Goal: Entertainment & Leisure: Consume media (video, audio)

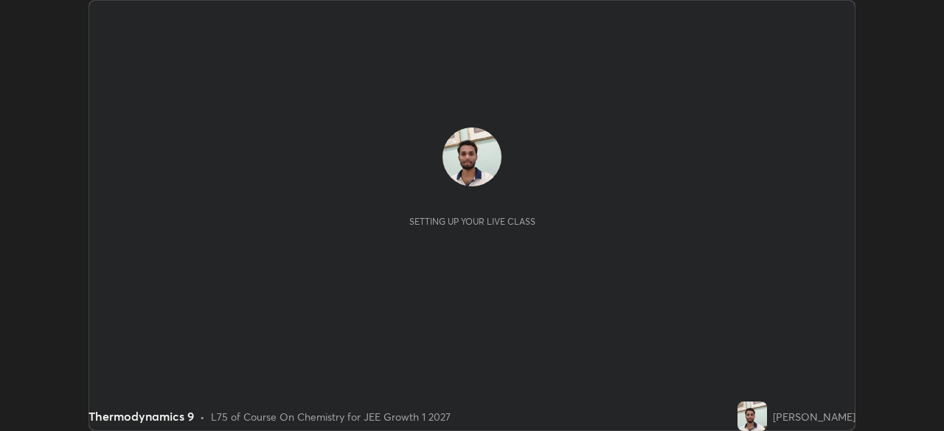
scroll to position [431, 943]
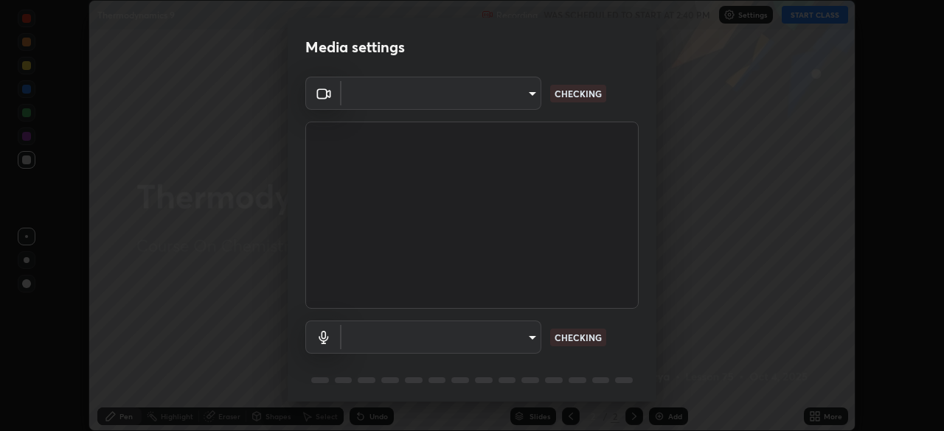
type input "e15fe1ebf70cde3bfcbeee335f8652014c7a9185cc29a01d69aea44f35fb34b8"
type input "default"
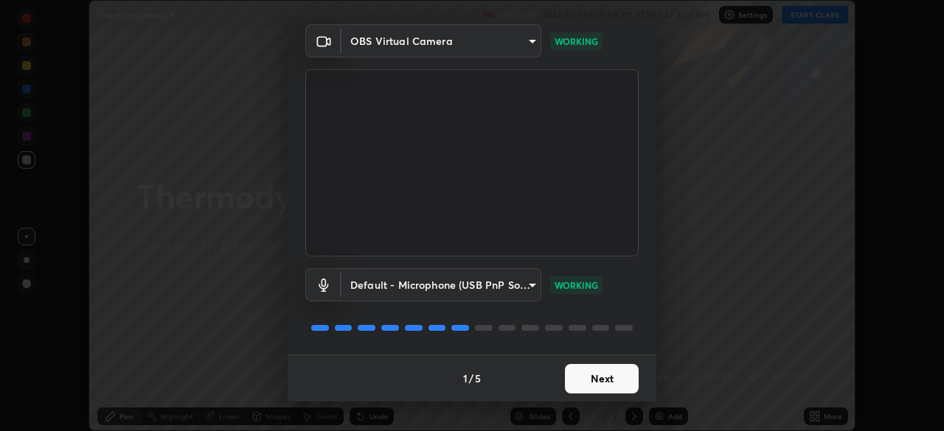
click at [613, 383] on button "Next" at bounding box center [602, 378] width 74 height 29
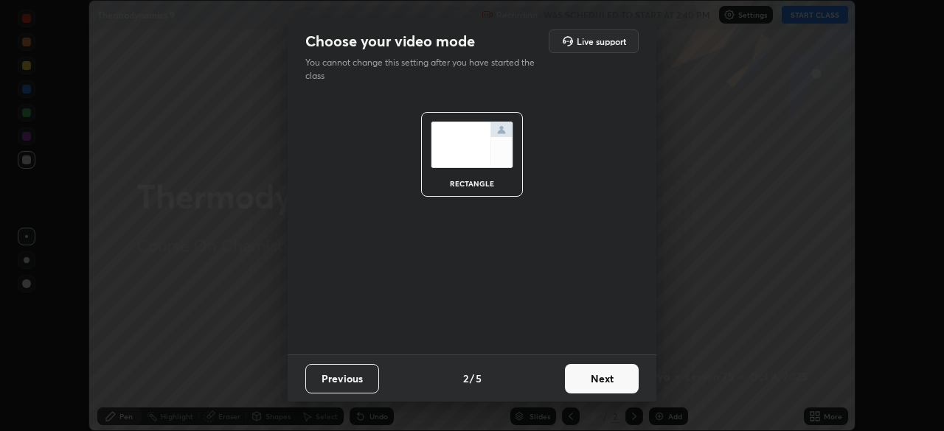
scroll to position [0, 0]
click at [613, 383] on button "Next" at bounding box center [602, 378] width 74 height 29
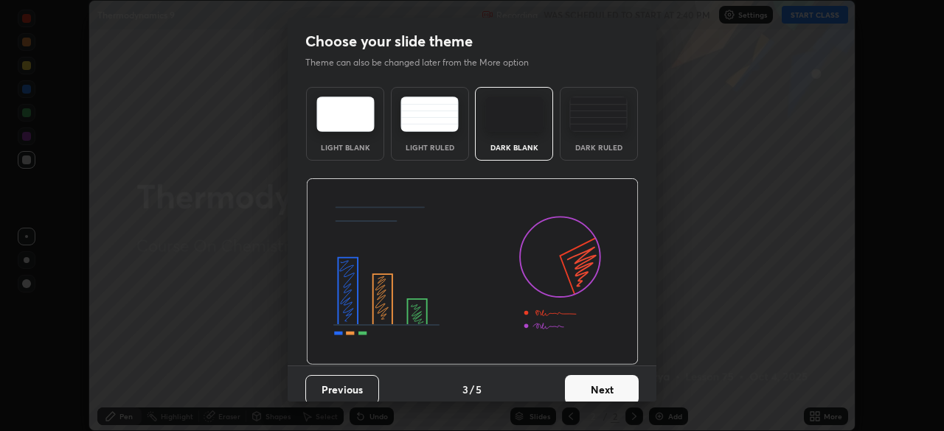
click at [613, 383] on button "Next" at bounding box center [602, 389] width 74 height 29
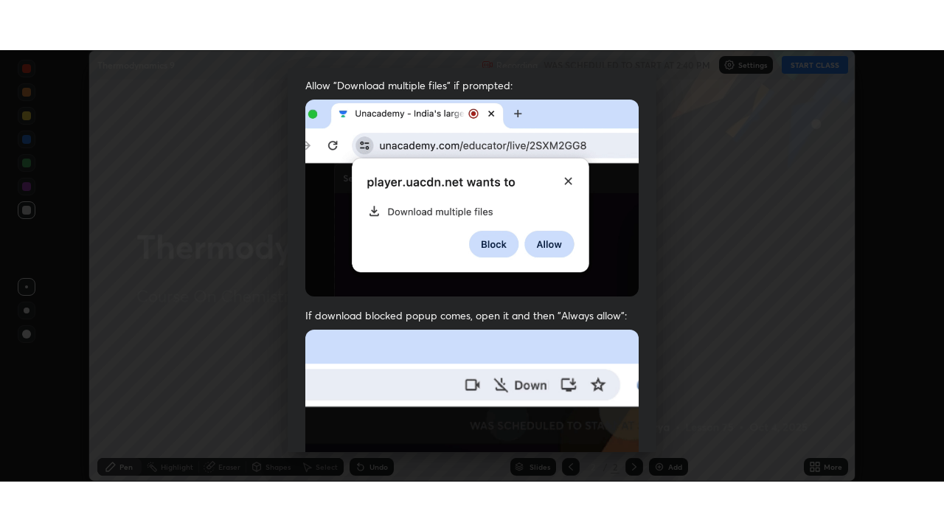
scroll to position [353, 0]
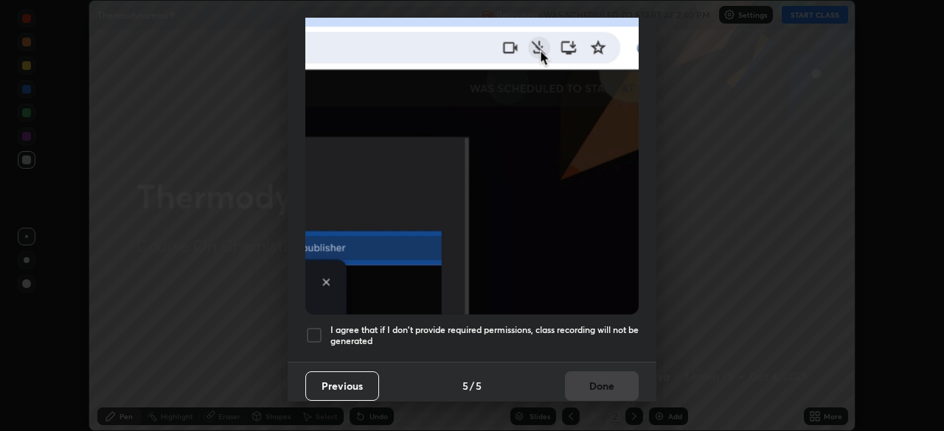
click at [314, 330] on div at bounding box center [314, 336] width 18 height 18
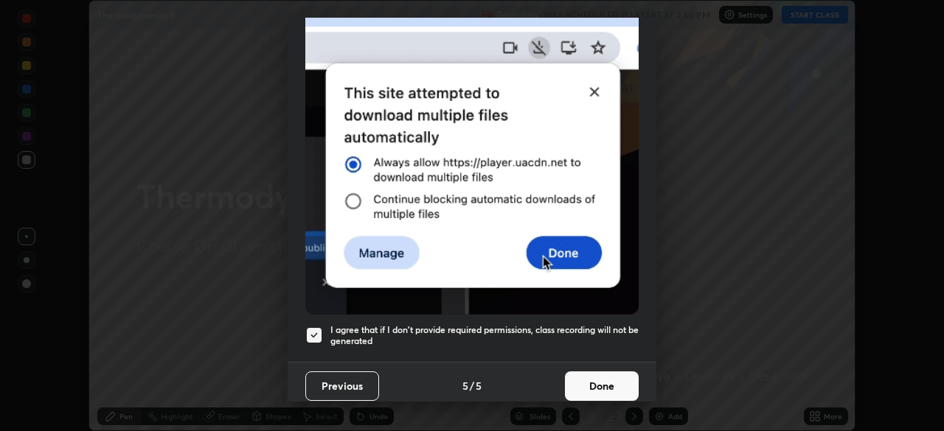
click at [611, 381] on button "Done" at bounding box center [602, 386] width 74 height 29
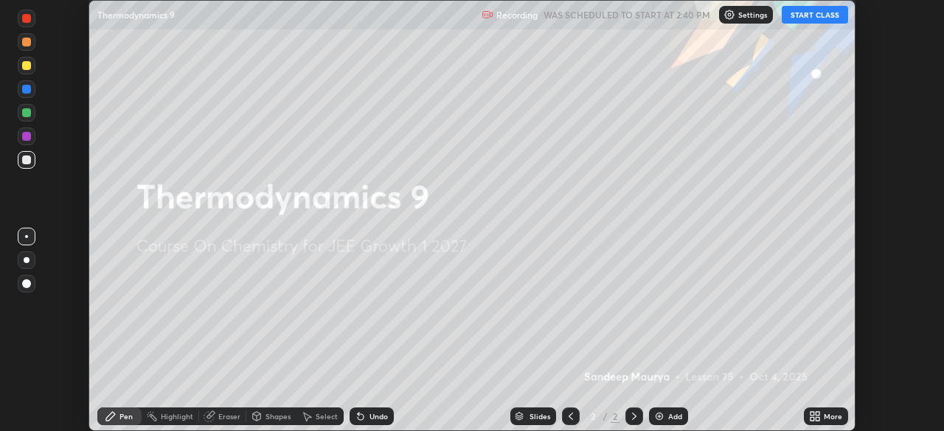
click at [827, 14] on button "START CLASS" at bounding box center [815, 15] width 66 height 18
click at [817, 415] on icon at bounding box center [818, 414] width 4 height 4
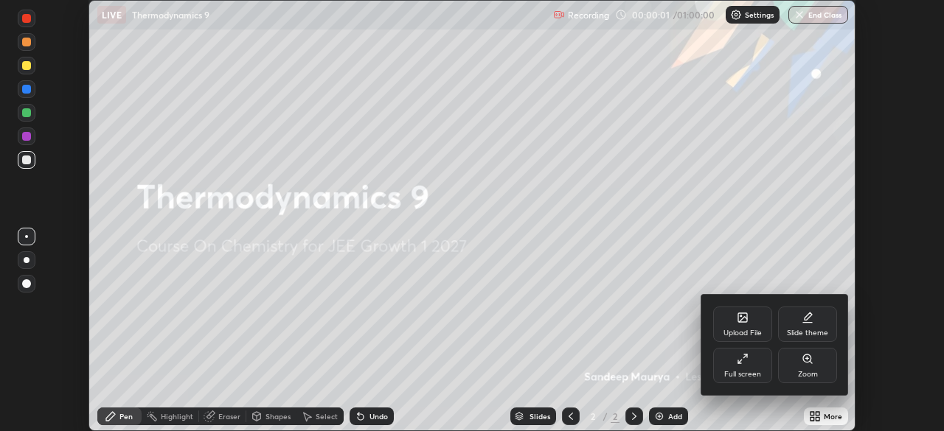
click at [754, 369] on div "Full screen" at bounding box center [742, 365] width 59 height 35
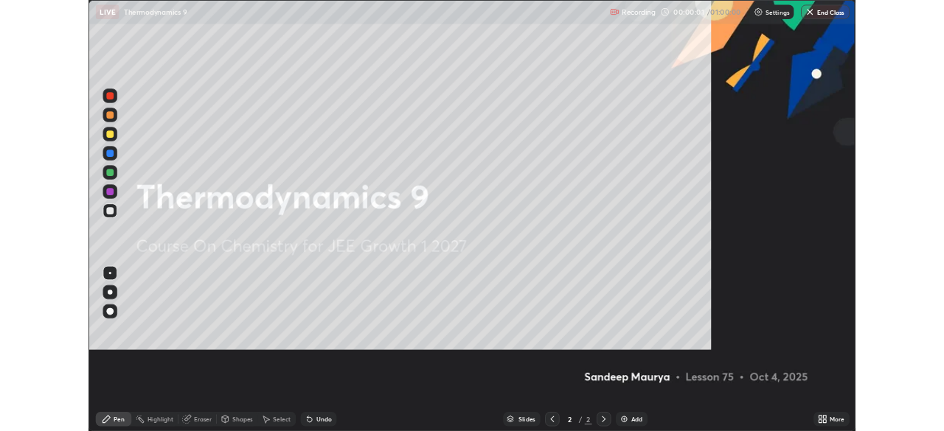
scroll to position [531, 944]
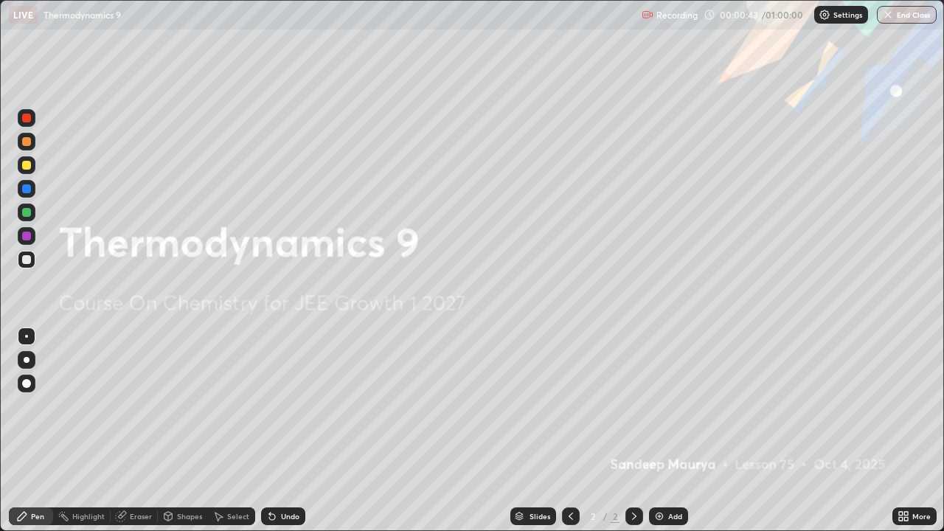
click at [654, 431] on img at bounding box center [659, 516] width 12 height 12
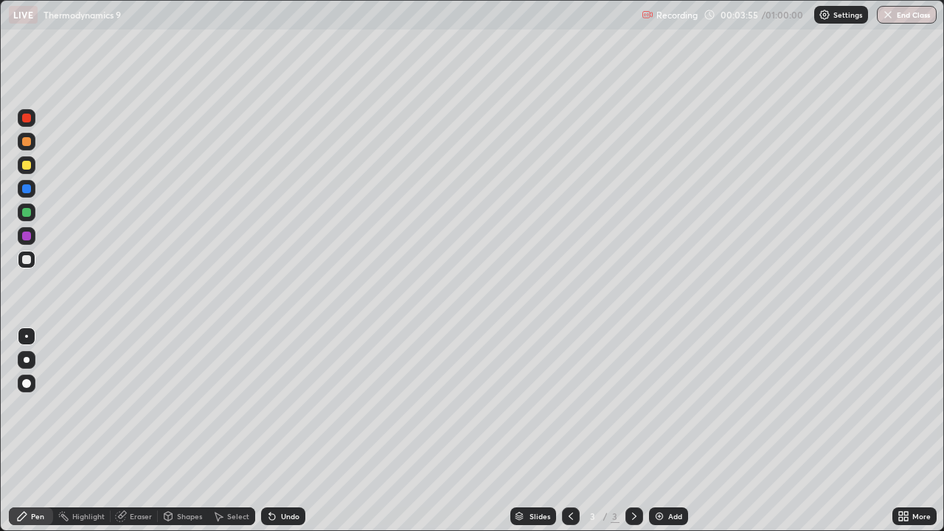
click at [27, 165] on div at bounding box center [26, 165] width 9 height 9
click at [25, 212] on div at bounding box center [26, 212] width 9 height 9
click at [280, 431] on div "Undo" at bounding box center [283, 516] width 44 height 18
click at [285, 431] on div "Undo" at bounding box center [290, 515] width 18 height 7
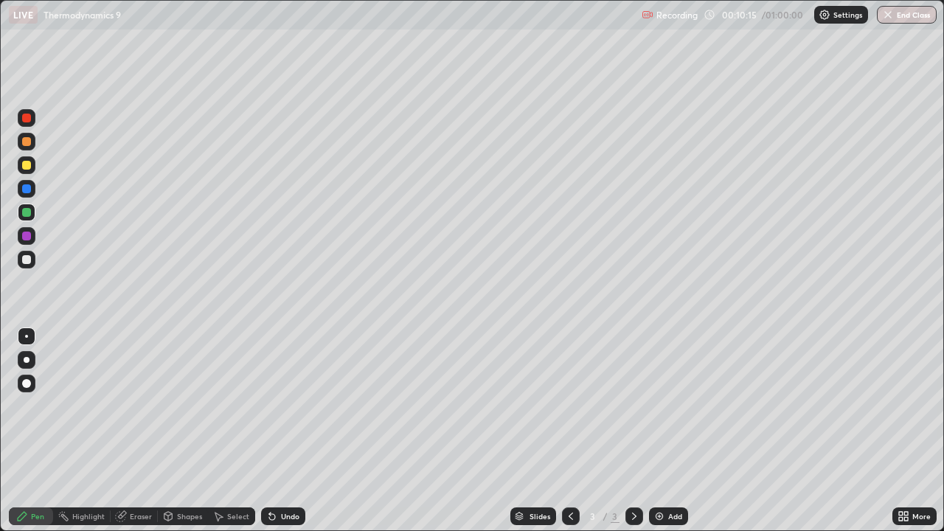
click at [664, 431] on div "Add" at bounding box center [668, 516] width 39 height 18
click at [32, 259] on div at bounding box center [27, 260] width 18 height 18
click at [24, 168] on div at bounding box center [26, 165] width 9 height 9
click at [654, 431] on img at bounding box center [659, 516] width 12 height 12
click at [30, 211] on div at bounding box center [26, 212] width 9 height 9
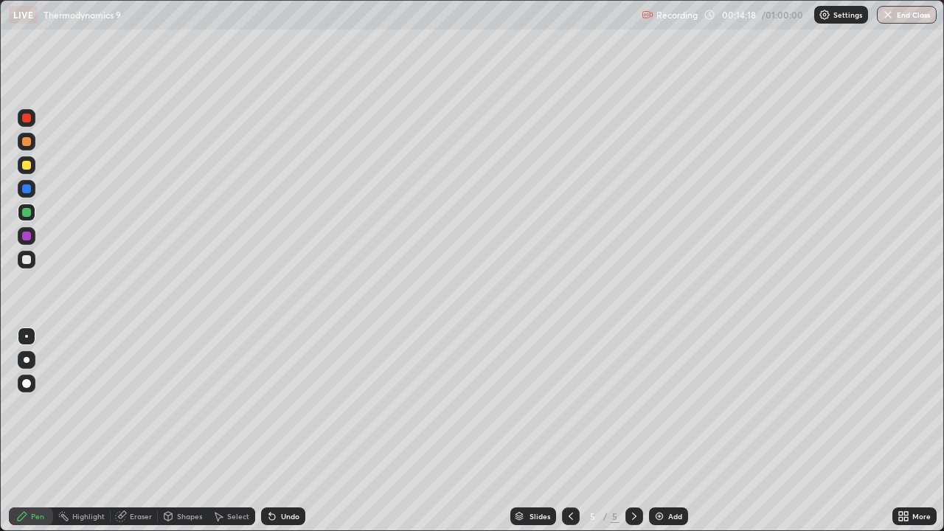
click at [24, 260] on div at bounding box center [26, 259] width 9 height 9
click at [27, 167] on div at bounding box center [26, 165] width 9 height 9
click at [651, 431] on div "Add" at bounding box center [668, 516] width 39 height 18
click at [274, 431] on icon at bounding box center [272, 516] width 12 height 12
click at [277, 431] on div "Undo" at bounding box center [280, 515] width 50 height 29
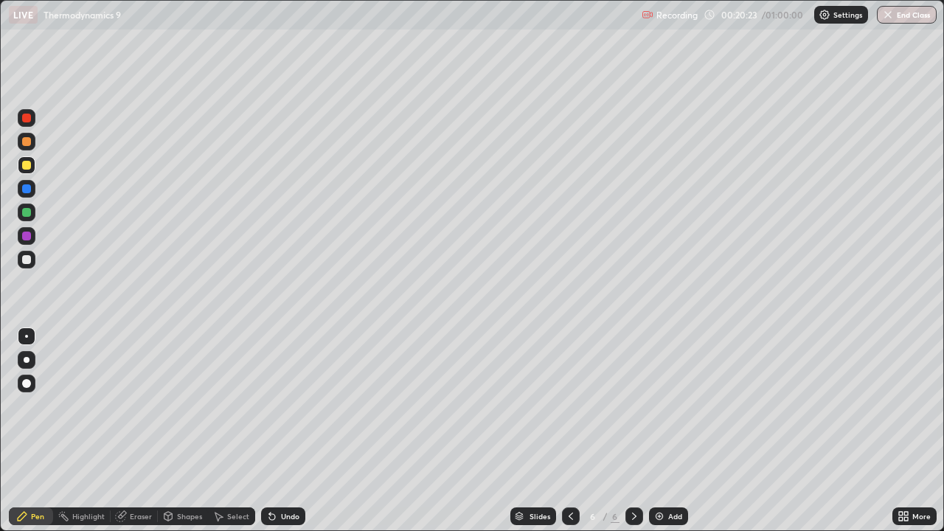
click at [277, 431] on div "Undo" at bounding box center [280, 515] width 50 height 29
click at [32, 256] on div at bounding box center [27, 260] width 18 height 18
click at [29, 162] on div at bounding box center [26, 165] width 9 height 9
click at [277, 431] on div "Undo" at bounding box center [283, 516] width 44 height 18
click at [654, 431] on img at bounding box center [659, 516] width 12 height 12
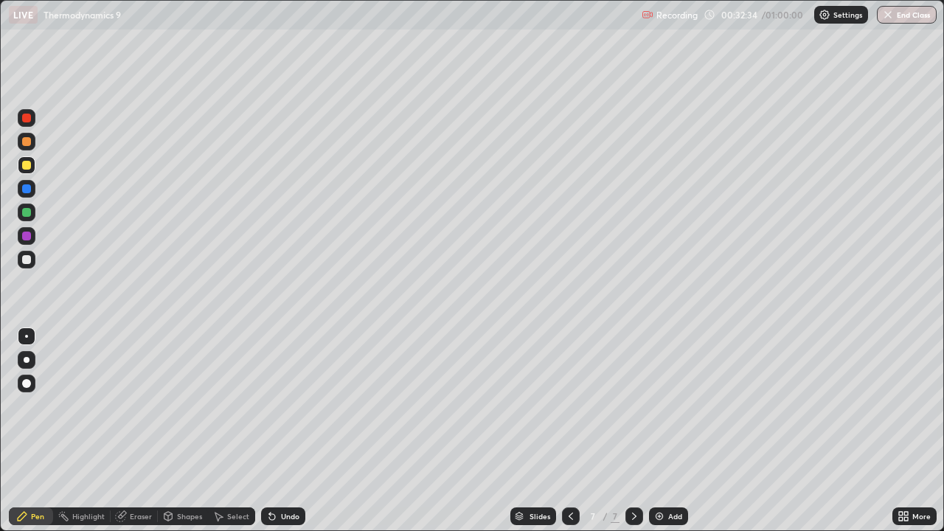
click at [657, 431] on img at bounding box center [659, 516] width 12 height 12
click at [656, 431] on img at bounding box center [659, 516] width 12 height 12
click at [900, 431] on icon at bounding box center [901, 519] width 4 height 4
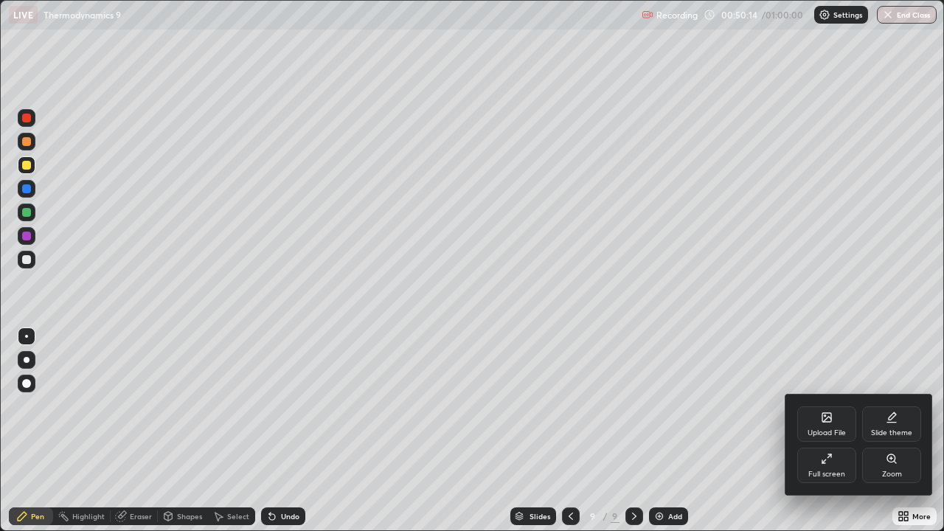
click at [835, 431] on div "Full screen" at bounding box center [826, 473] width 37 height 7
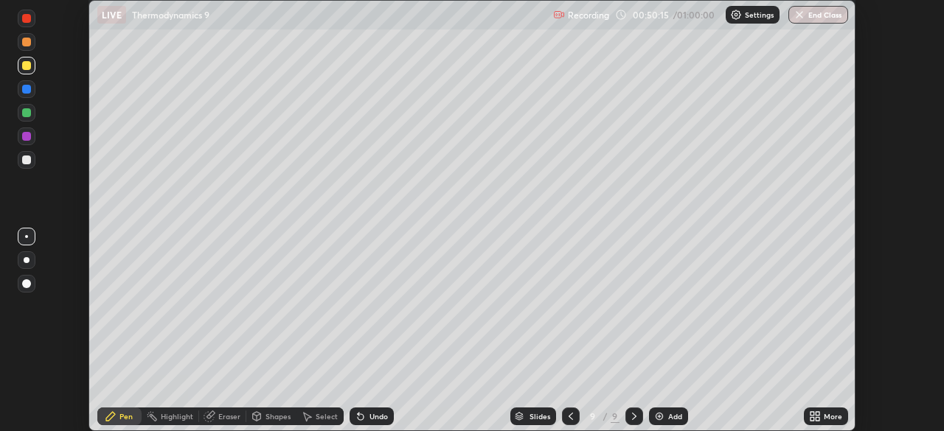
scroll to position [73306, 72793]
click at [799, 15] on img "button" at bounding box center [799, 15] width 12 height 12
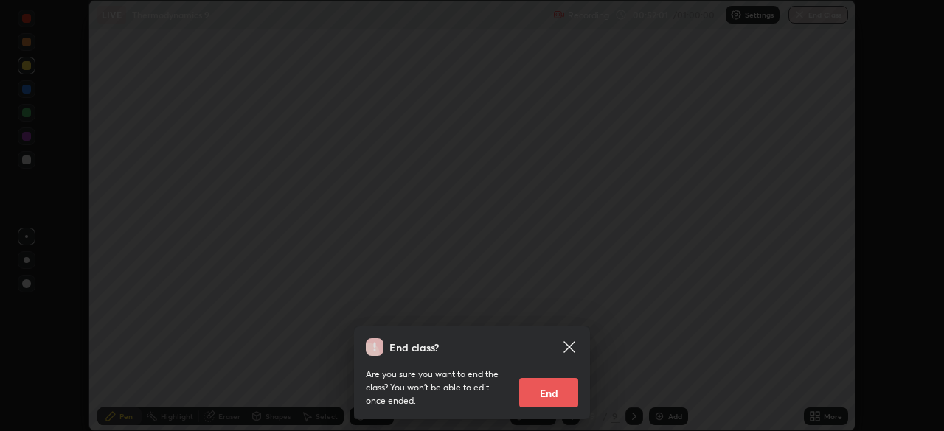
click at [552, 390] on button "End" at bounding box center [548, 392] width 59 height 29
